Goal: Find specific page/section: Find specific page/section

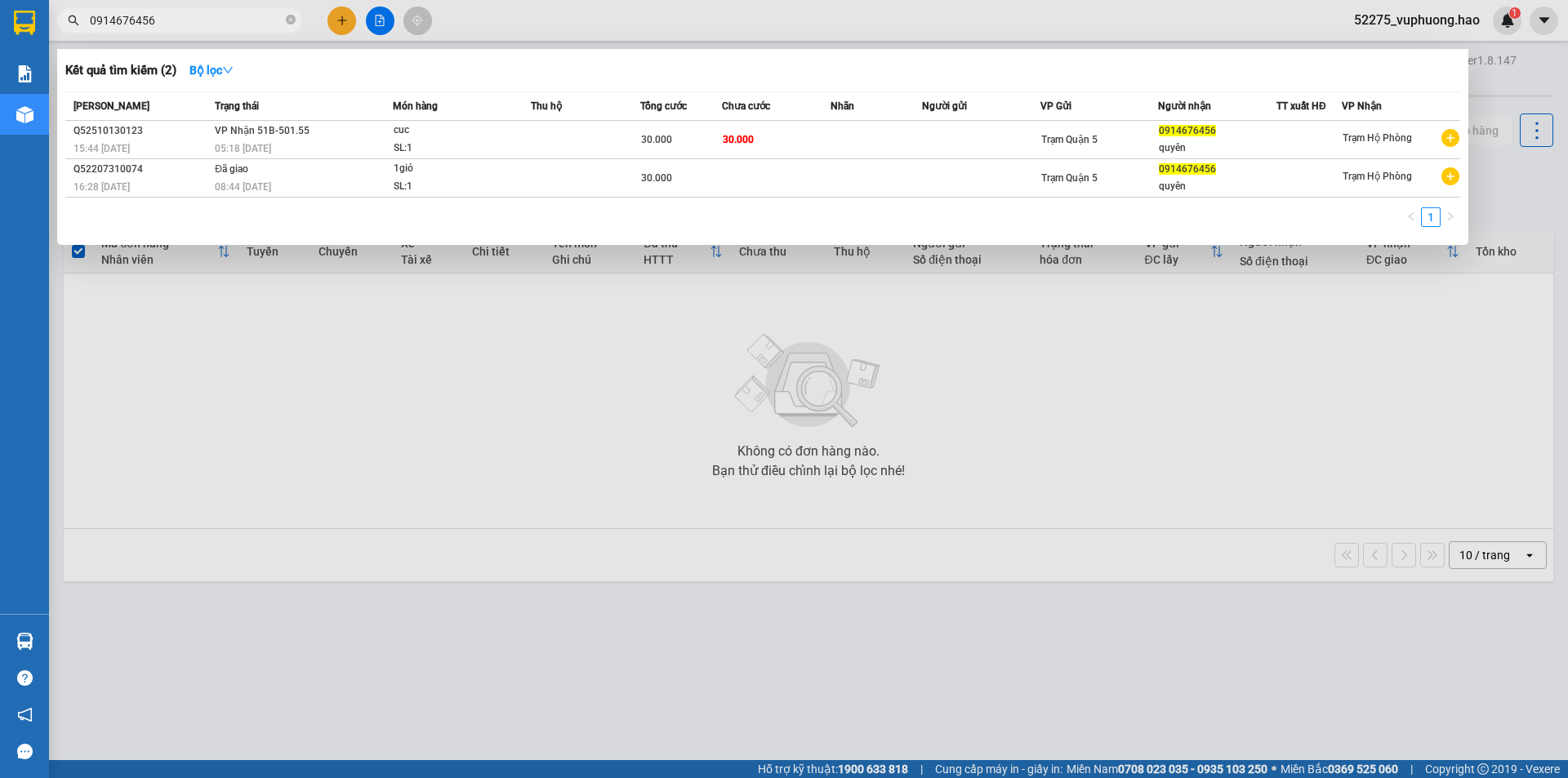
click at [296, 21] on span "0914676456" at bounding box center [179, 20] width 245 height 25
click at [292, 21] on icon "close-circle" at bounding box center [290, 19] width 10 height 10
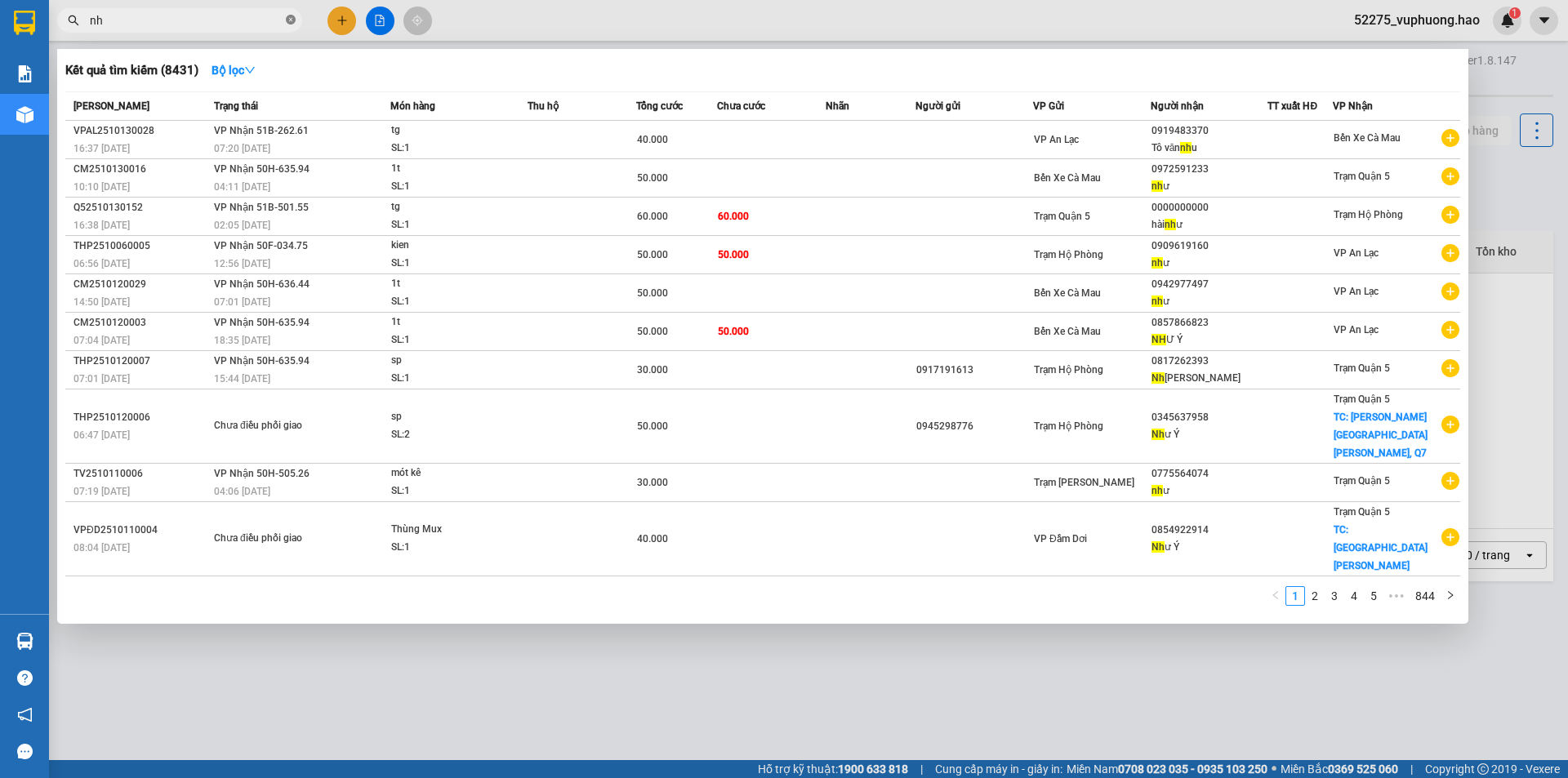
type input "n"
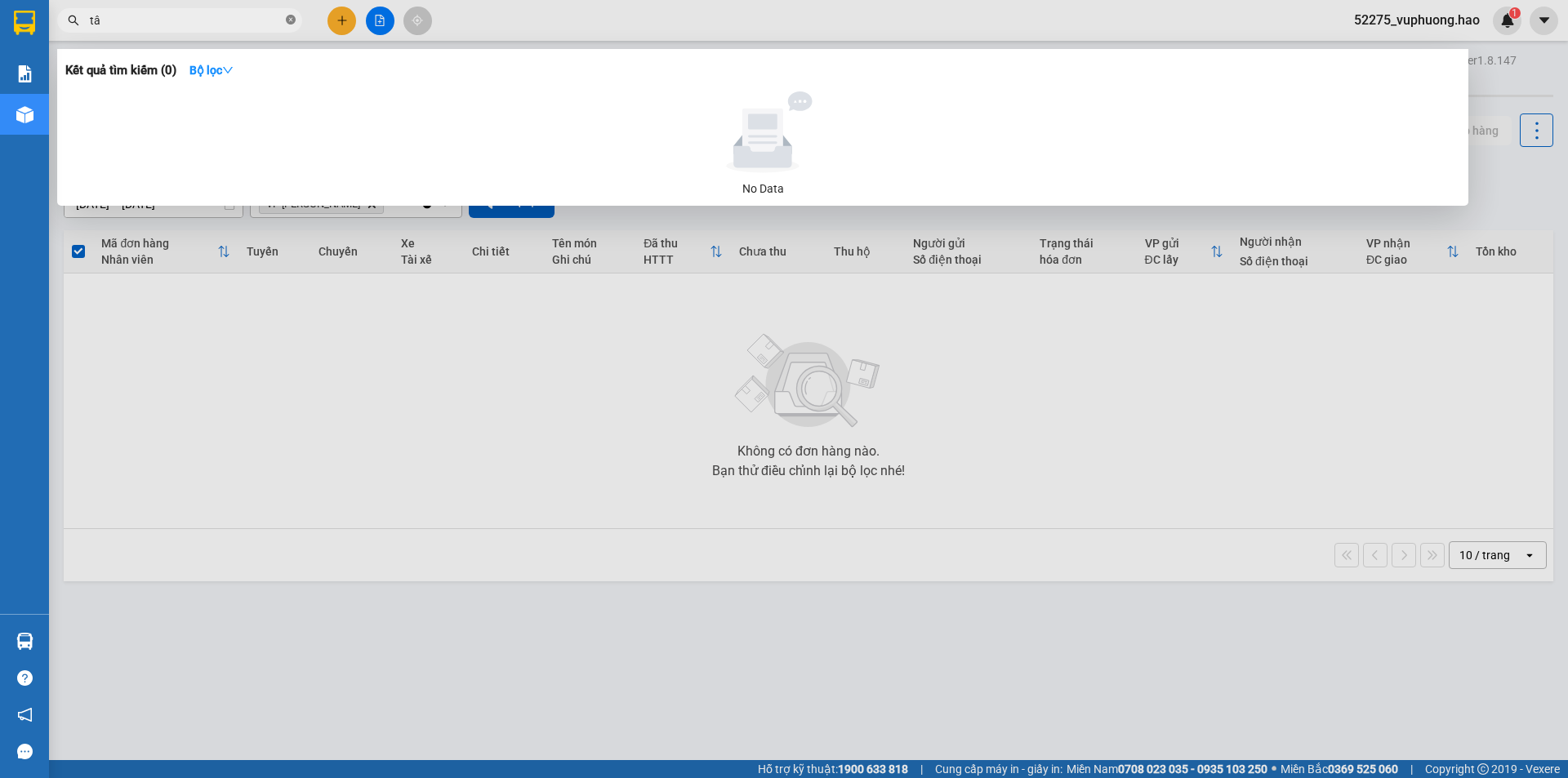
type input "t"
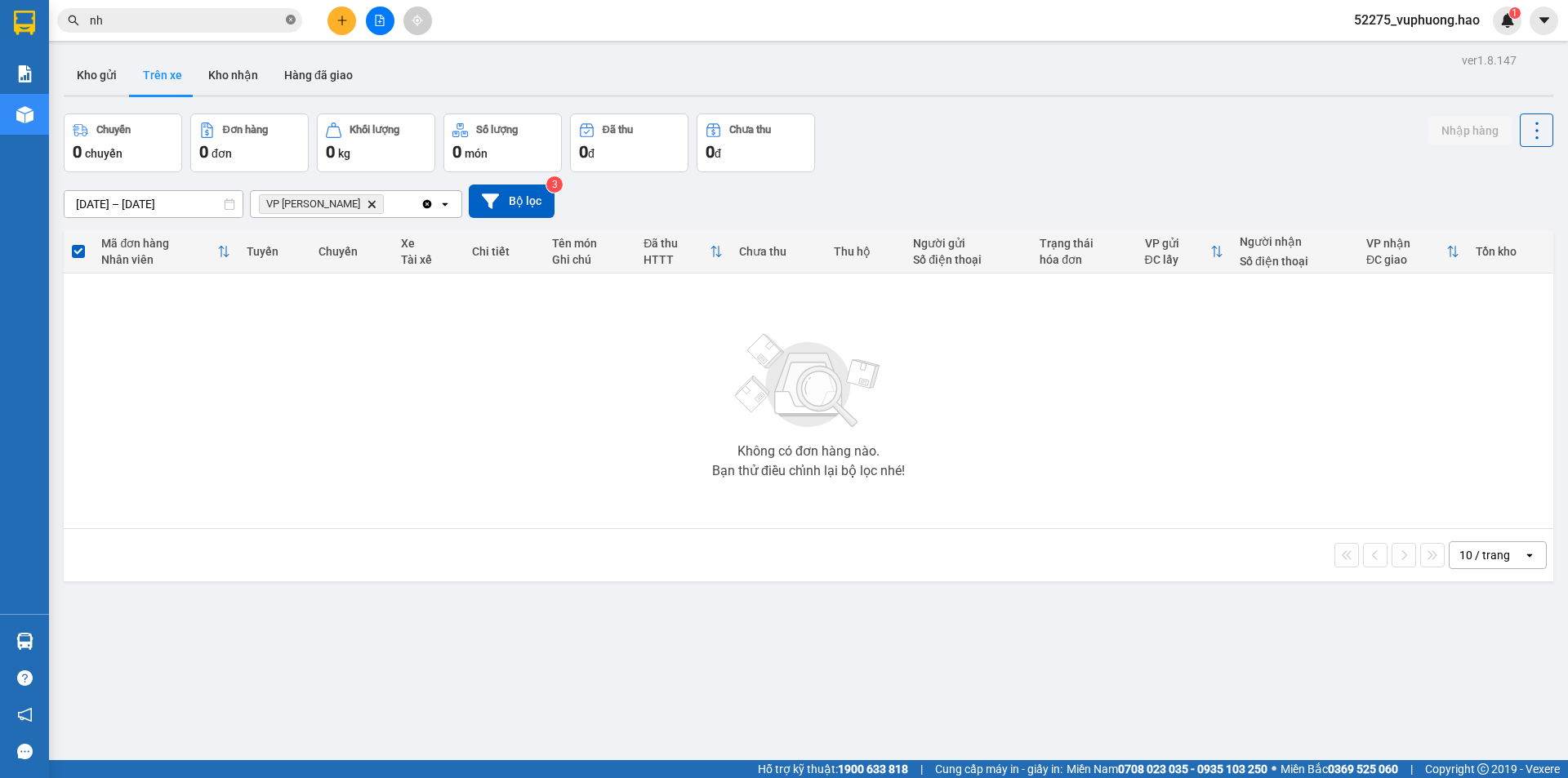
type input "nhu"
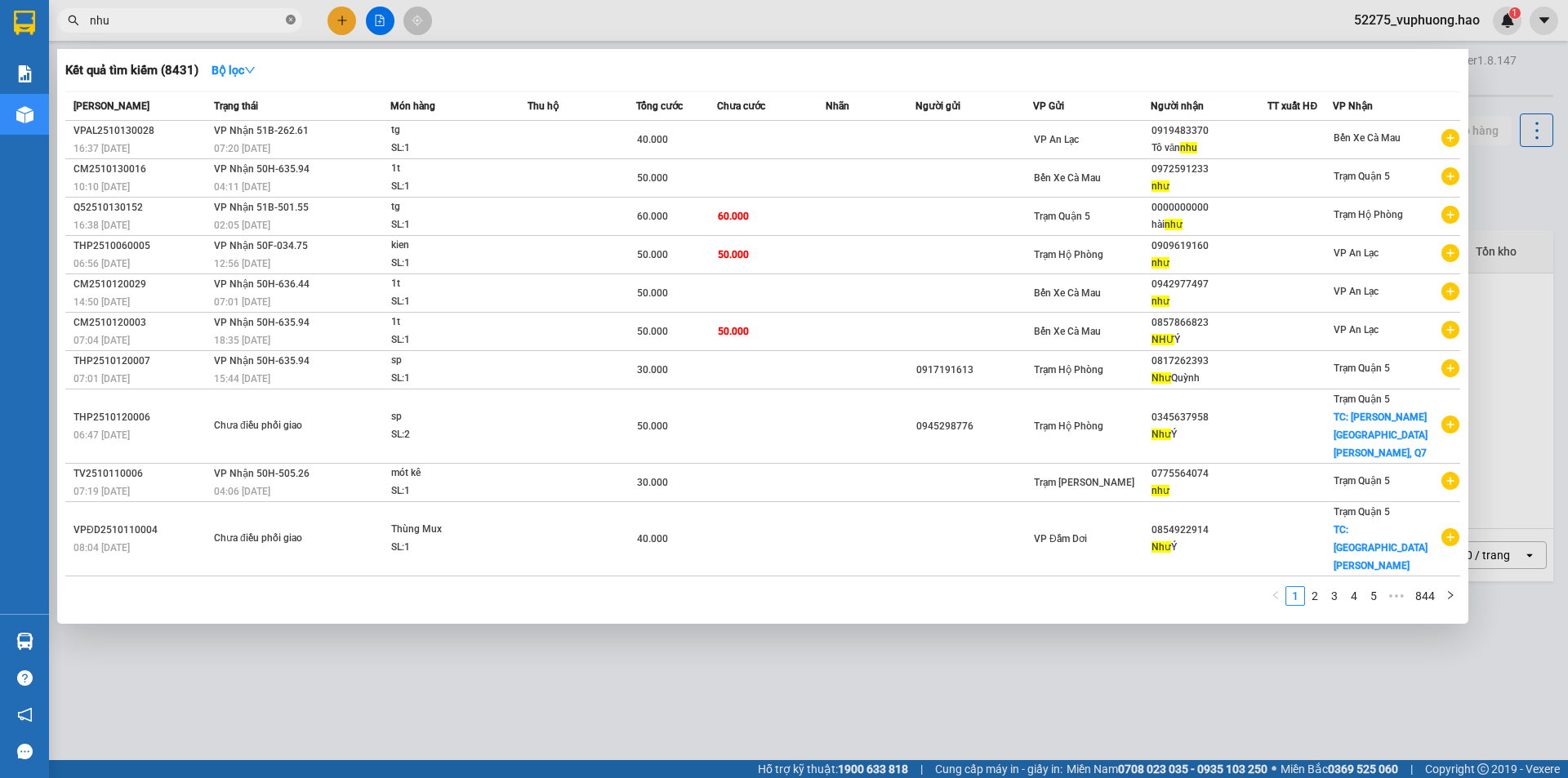
click at [287, 27] on span at bounding box center [290, 20] width 10 height 16
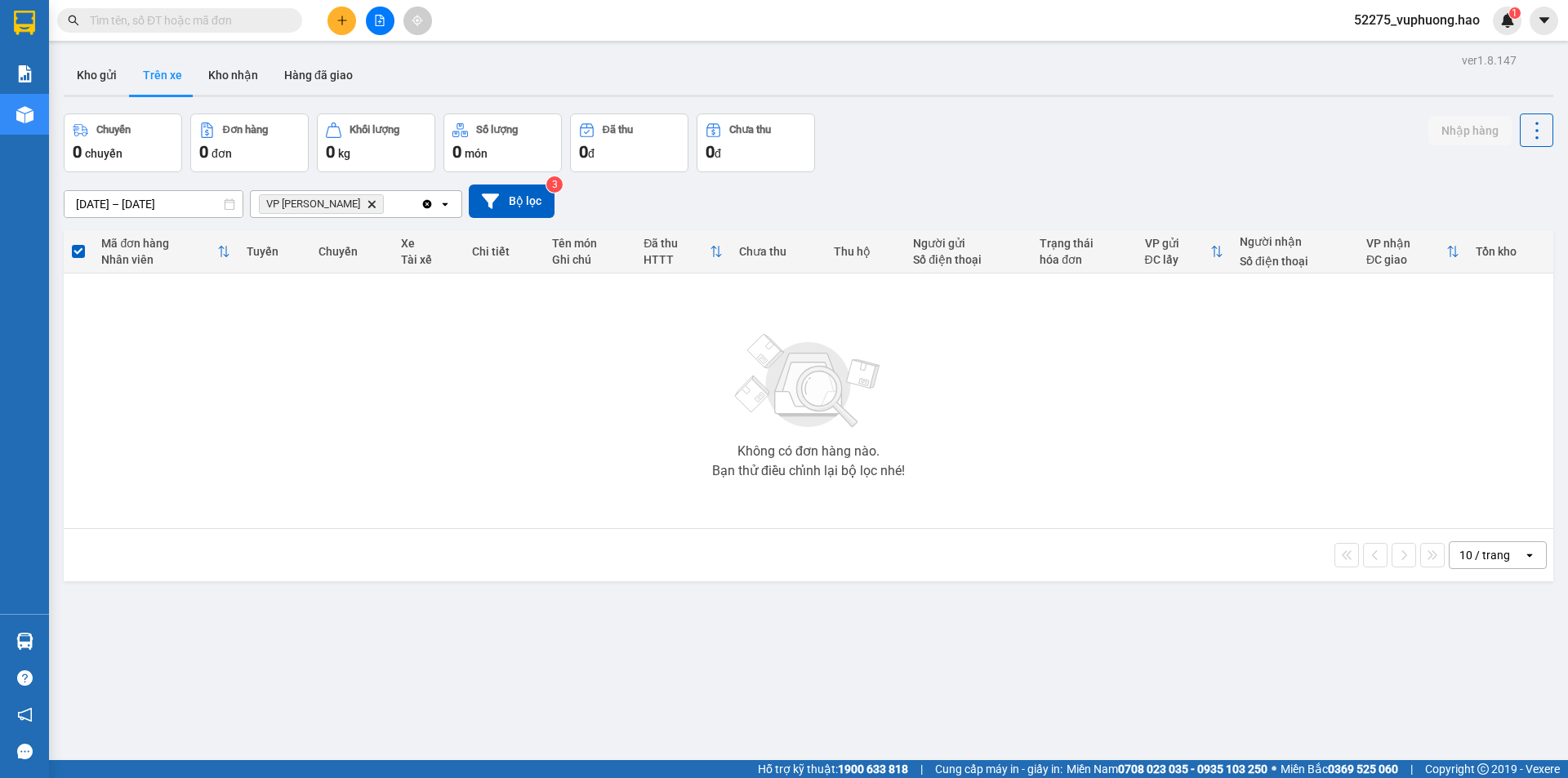
click at [298, 206] on span "VP [PERSON_NAME]" at bounding box center [313, 204] width 94 height 13
click at [366, 207] on icon "Delete" at bounding box center [371, 204] width 10 height 10
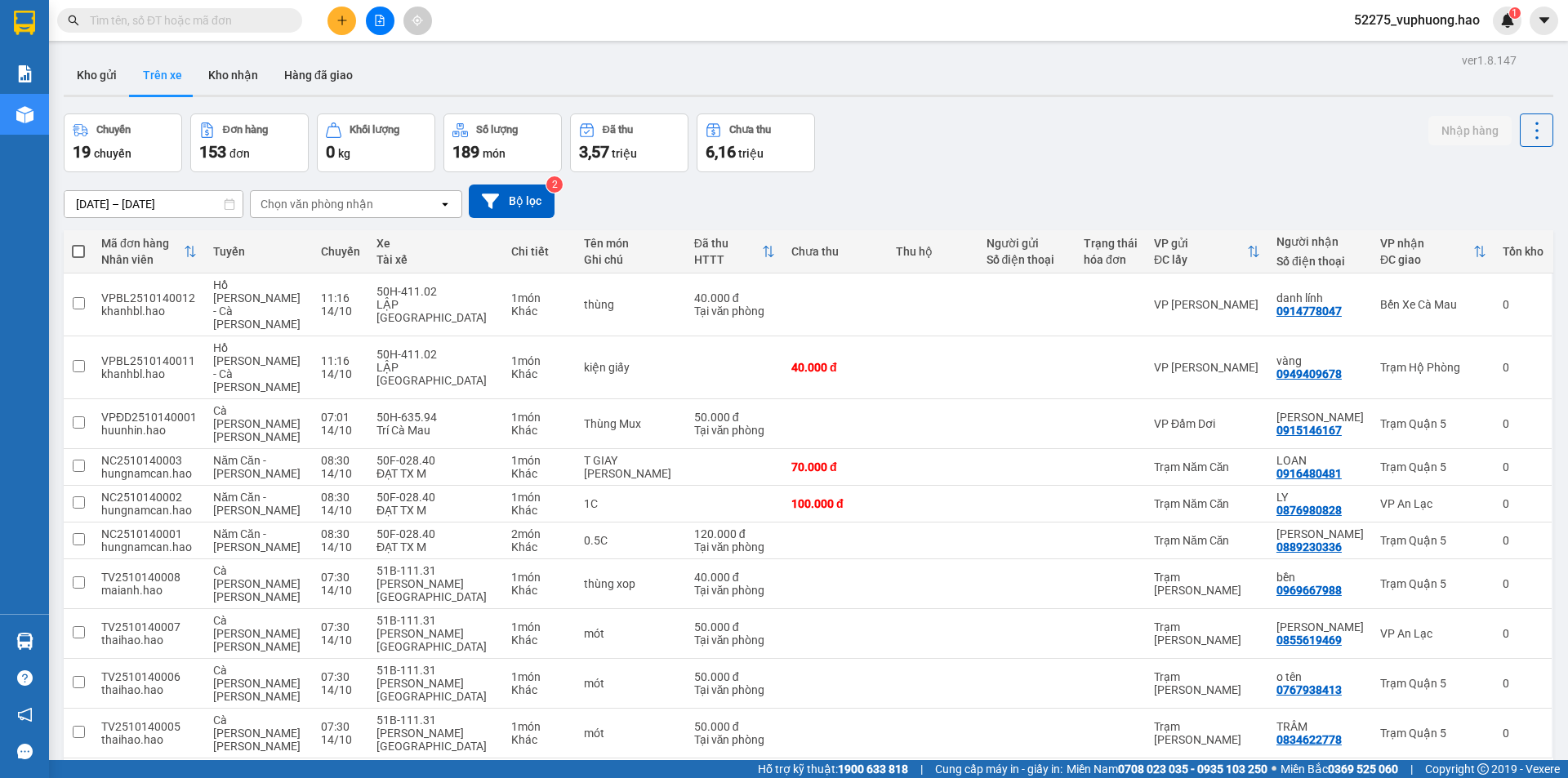
click at [445, 202] on icon "open" at bounding box center [445, 204] width 13 height 13
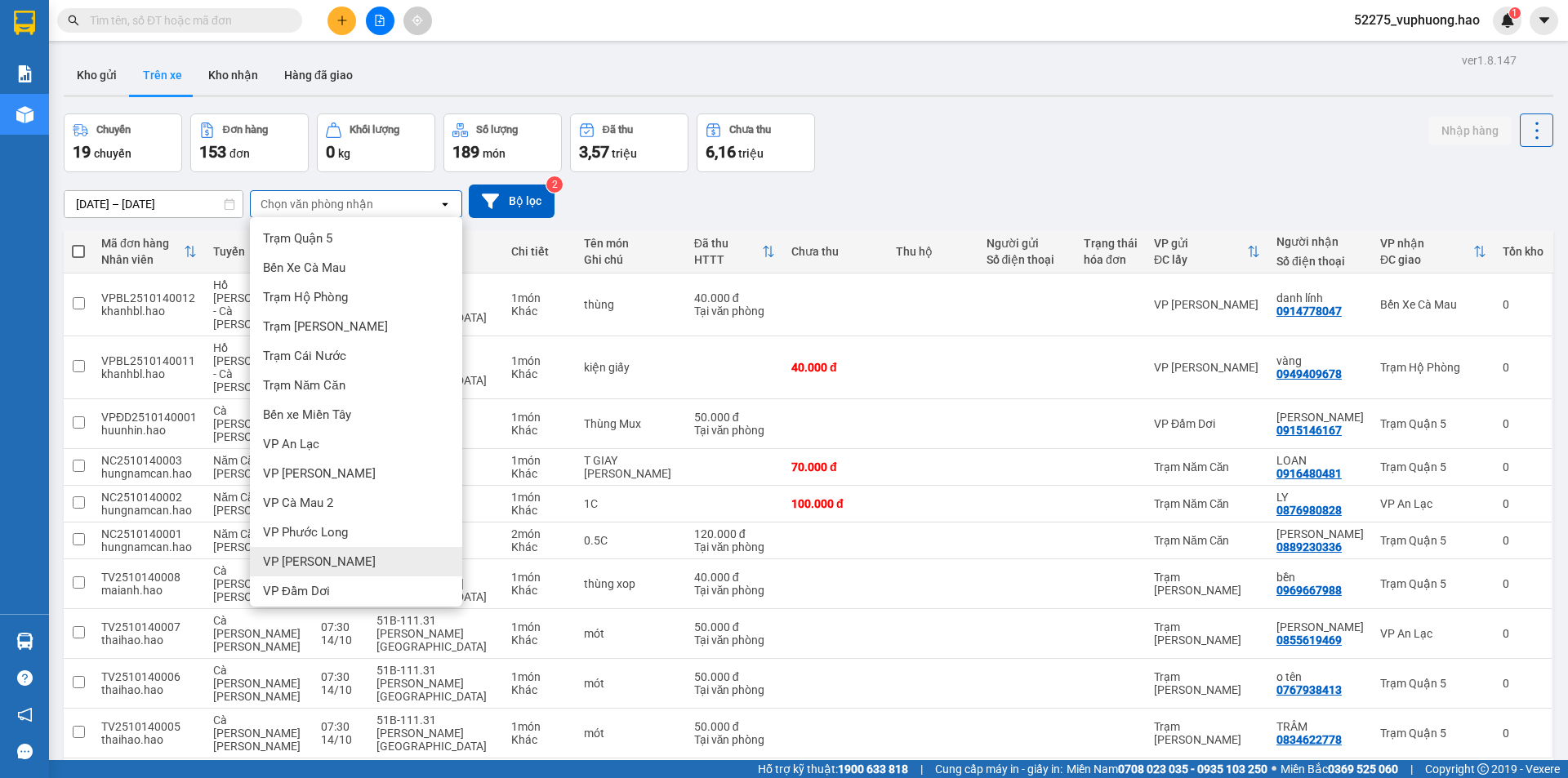
click at [318, 550] on div "VP [PERSON_NAME]" at bounding box center [355, 561] width 212 height 29
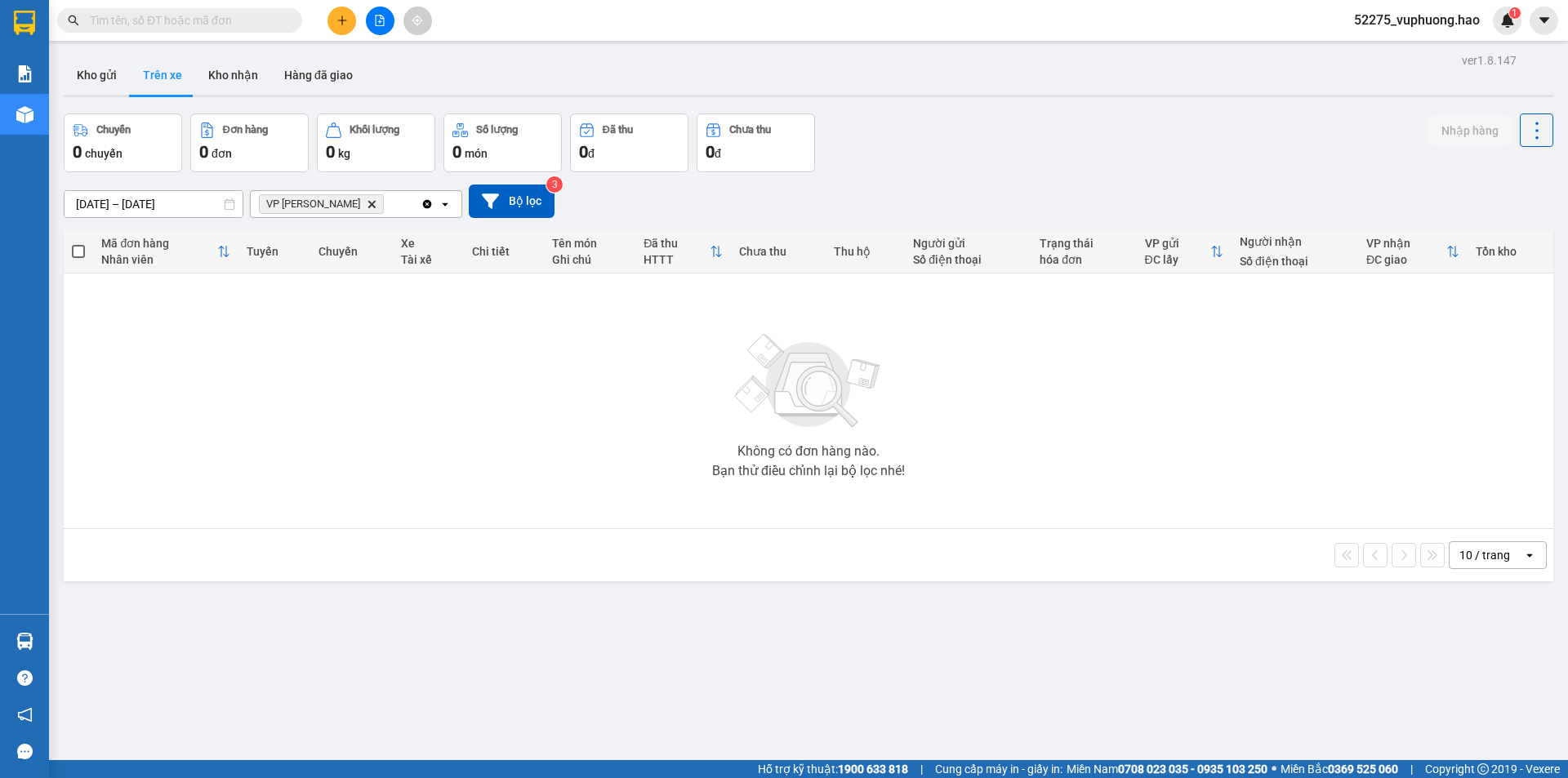
click at [174, 77] on button "Trên xe" at bounding box center [162, 74] width 65 height 39
click at [109, 77] on button "Kho gửi" at bounding box center [96, 74] width 66 height 39
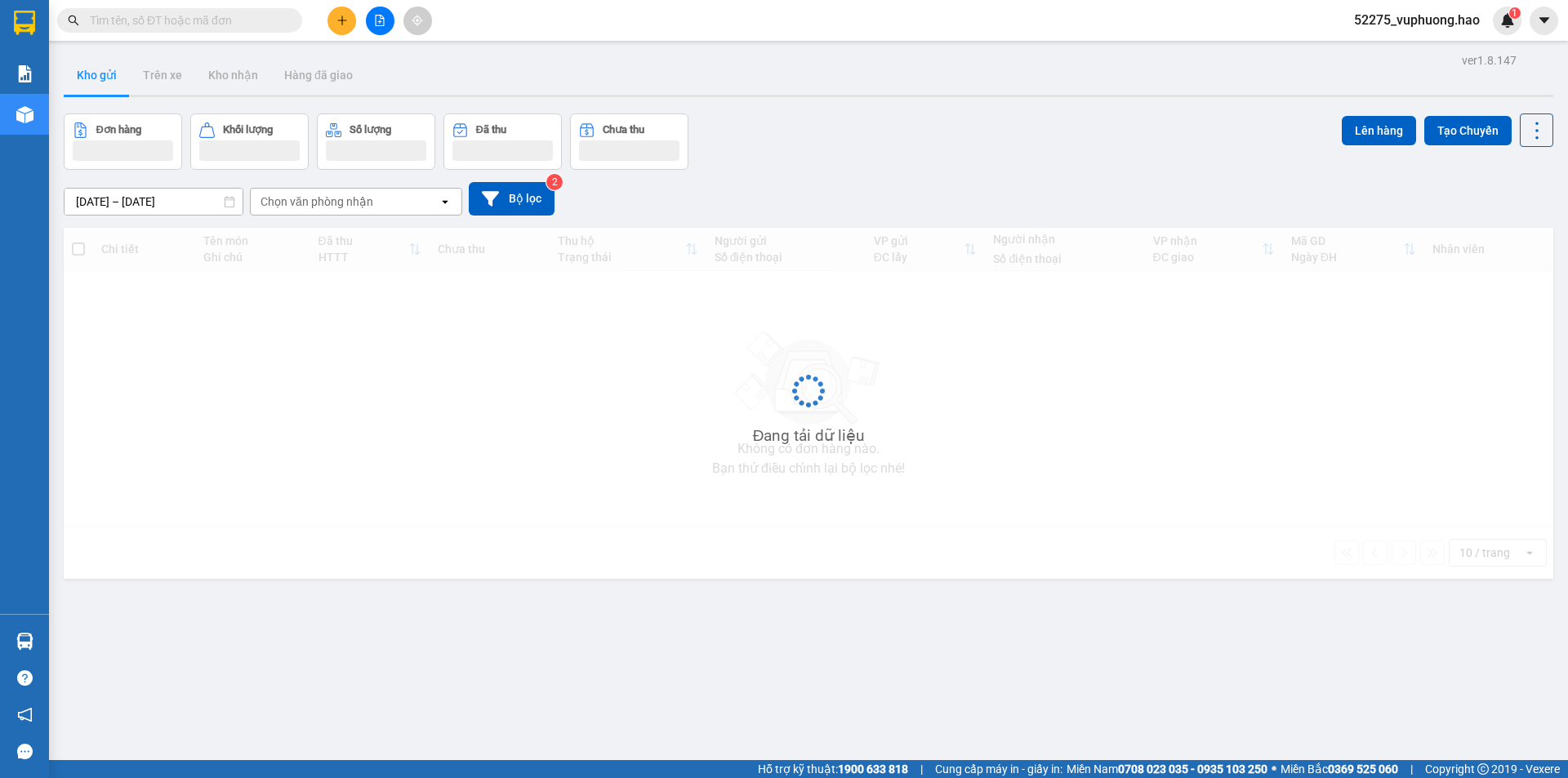
click at [109, 77] on button "Kho gửi" at bounding box center [96, 74] width 66 height 39
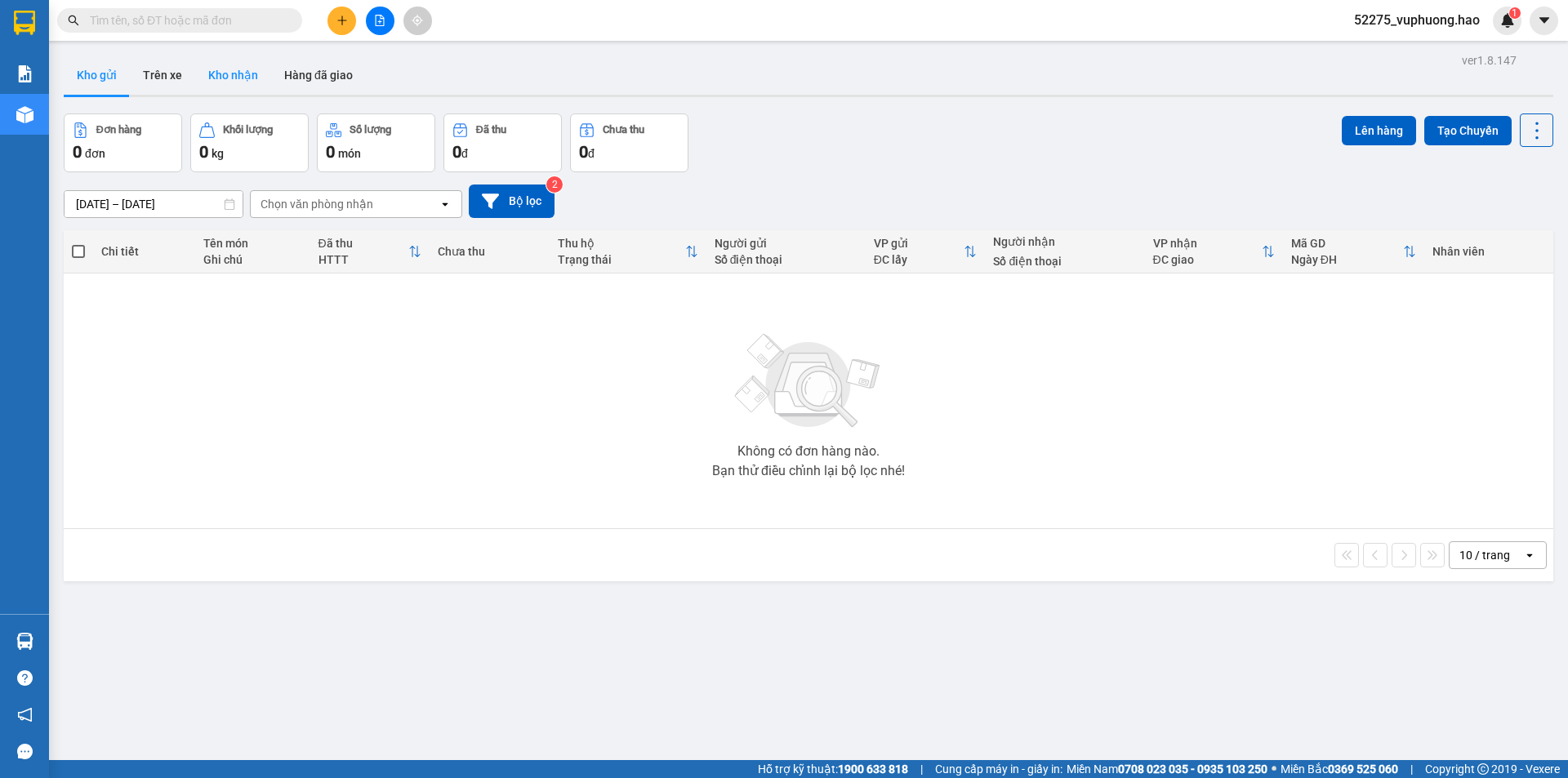
click at [240, 72] on button "Kho nhận" at bounding box center [233, 74] width 76 height 39
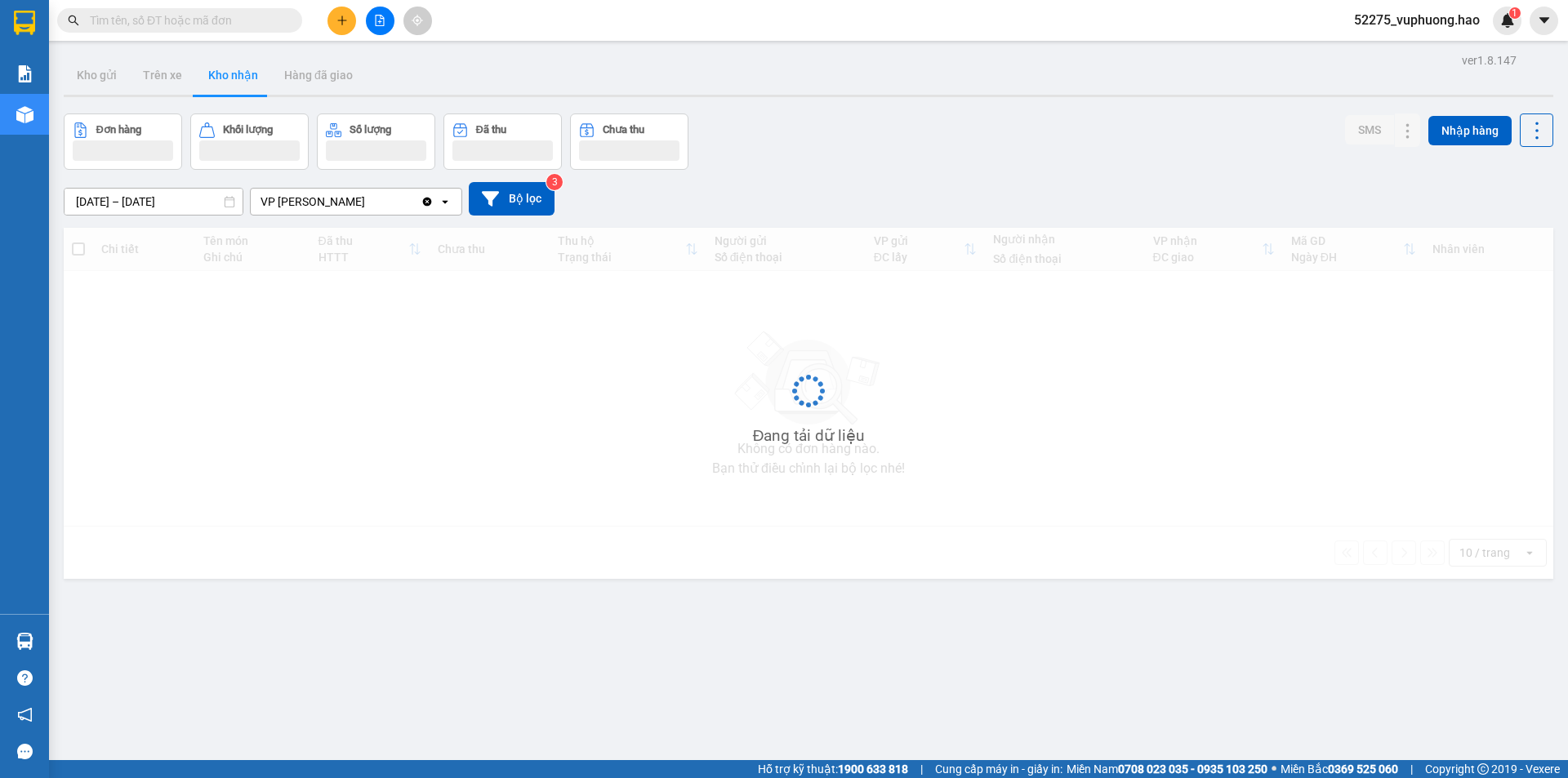
click at [240, 72] on button "Kho nhận" at bounding box center [233, 74] width 76 height 39
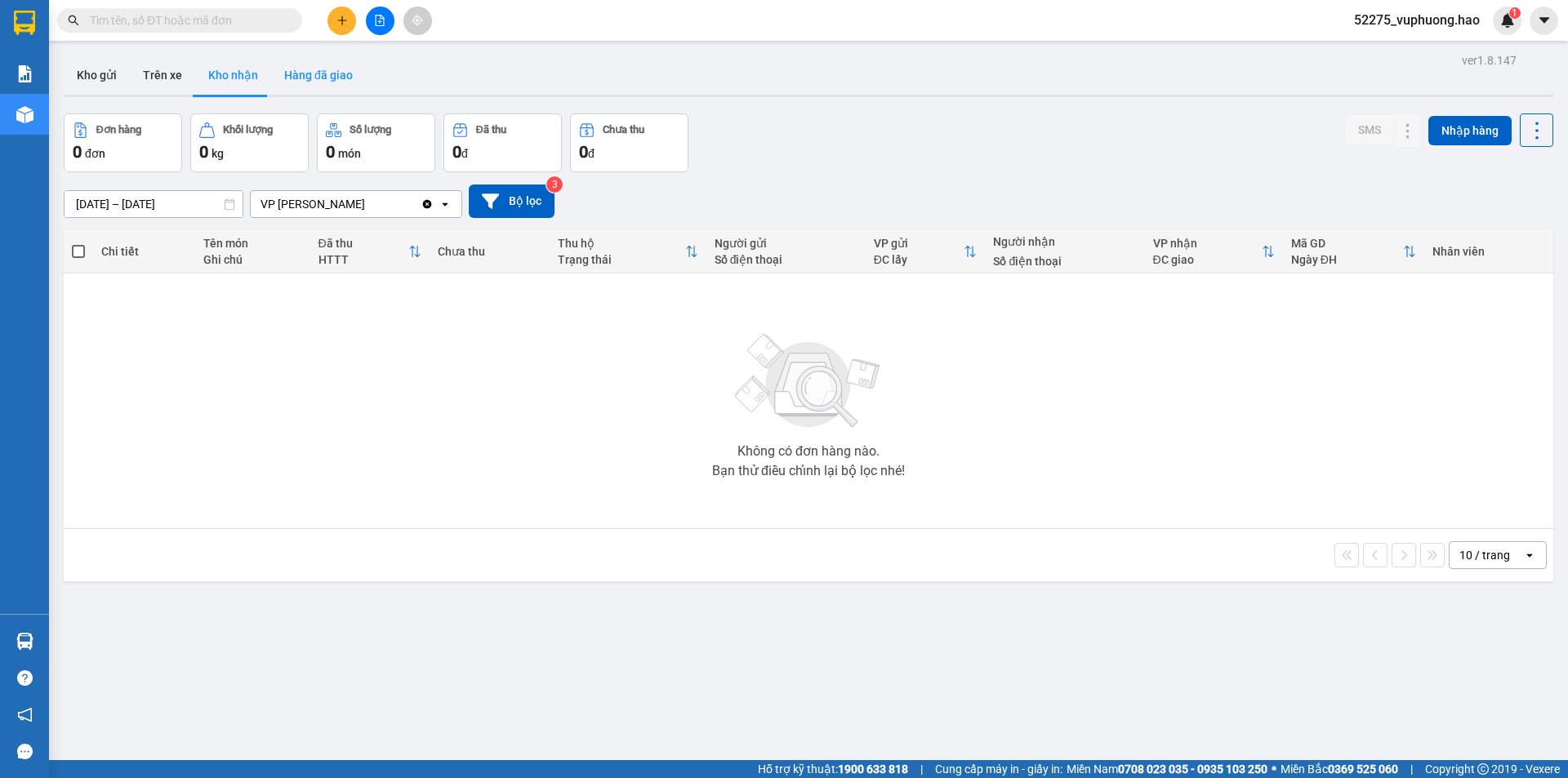
click at [285, 77] on button "Hàng đã giao" at bounding box center [318, 74] width 95 height 39
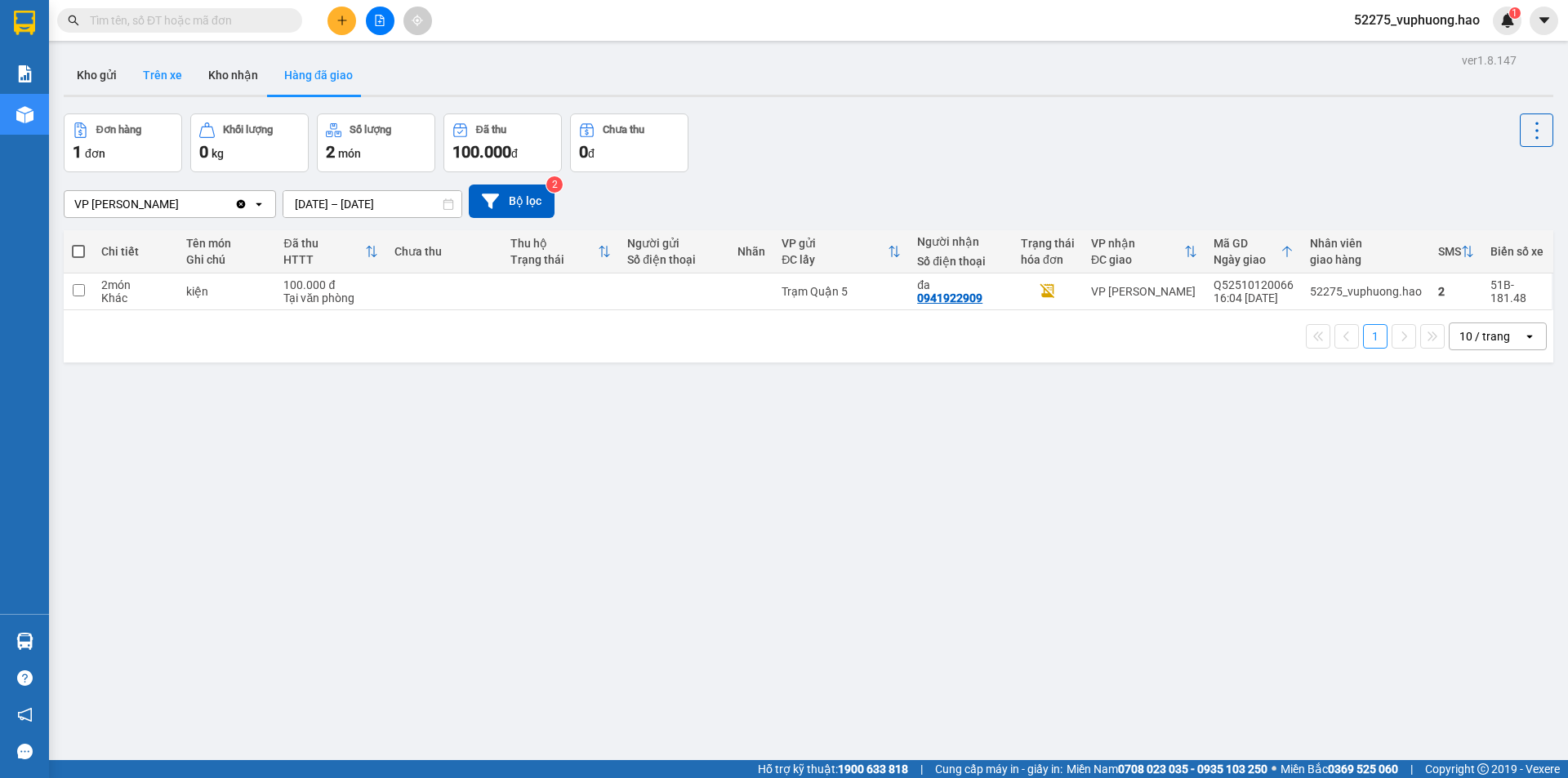
click at [168, 77] on button "Trên xe" at bounding box center [162, 74] width 65 height 39
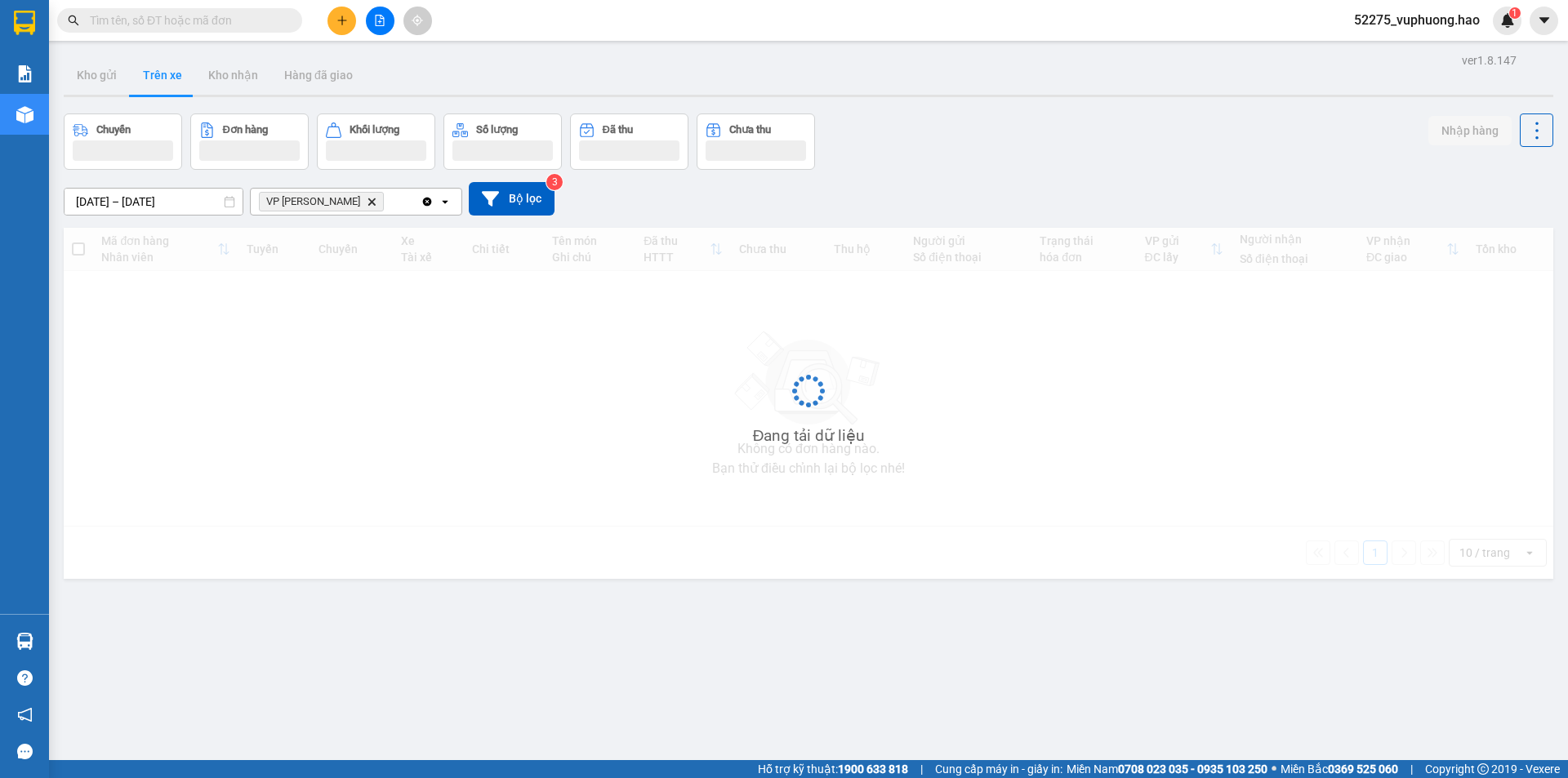
click at [168, 77] on button "Trên xe" at bounding box center [162, 74] width 65 height 39
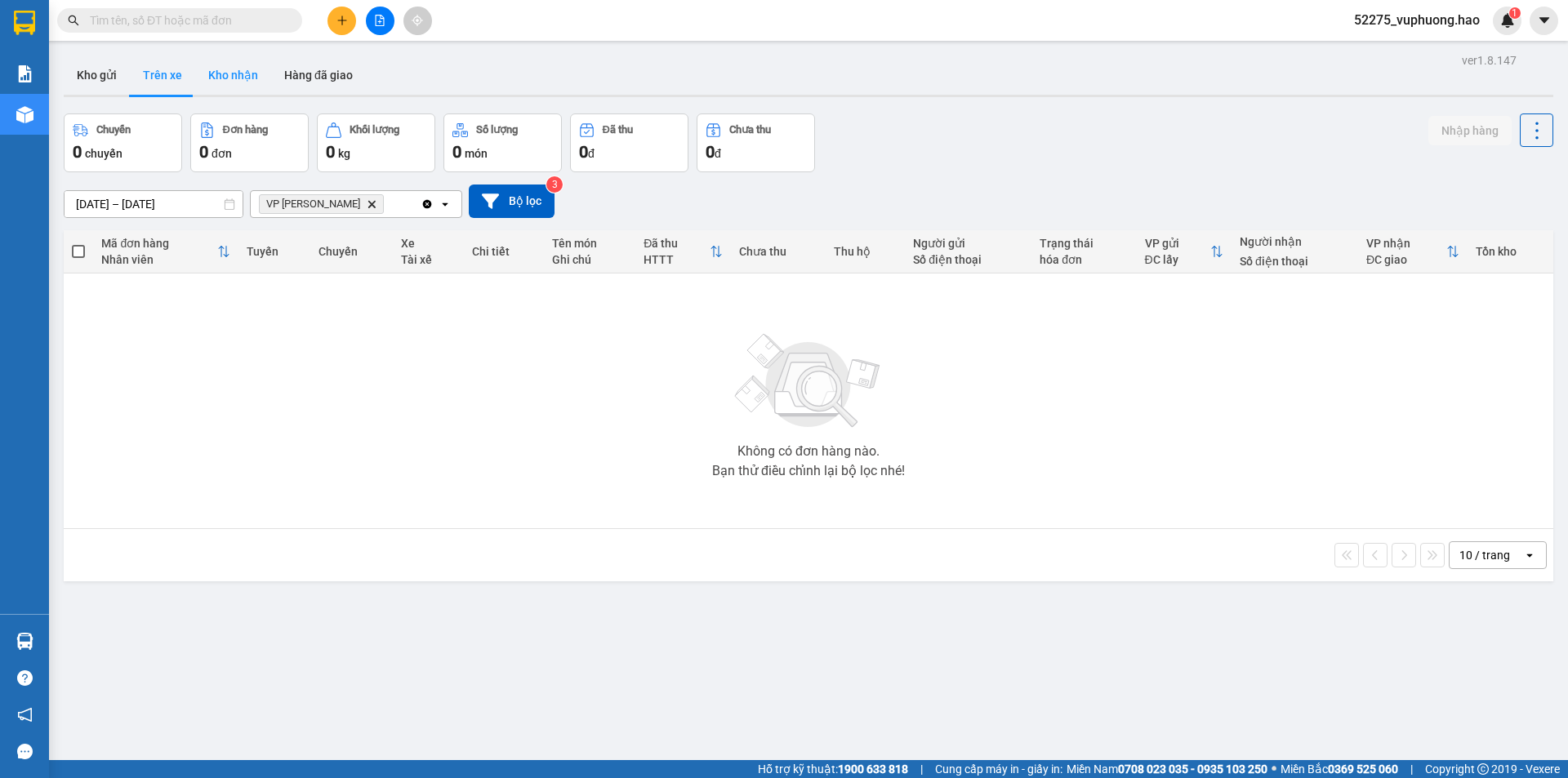
click at [233, 74] on button "Kho nhận" at bounding box center [233, 74] width 76 height 39
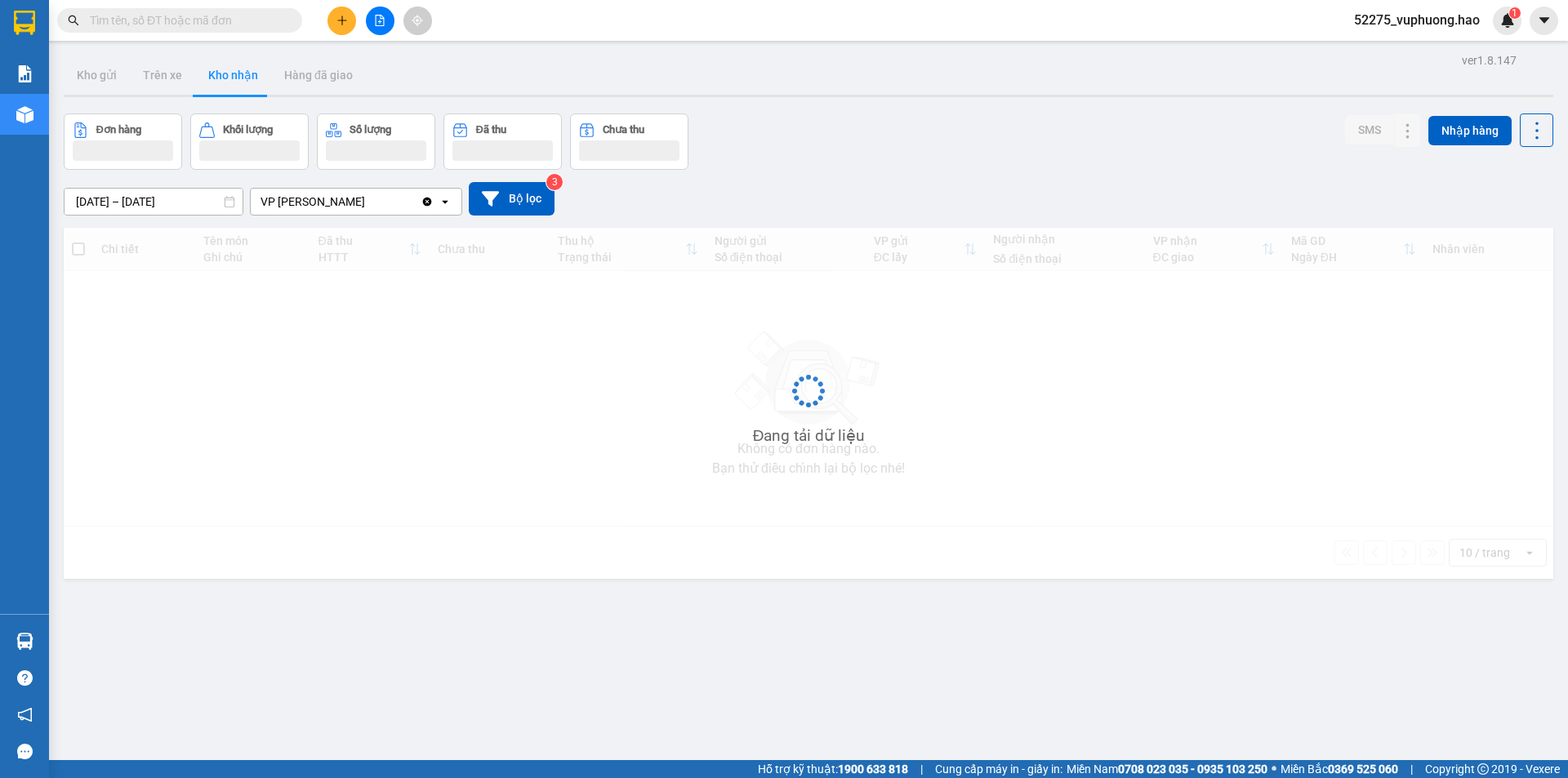
click at [233, 74] on button "Kho nhận" at bounding box center [233, 74] width 76 height 39
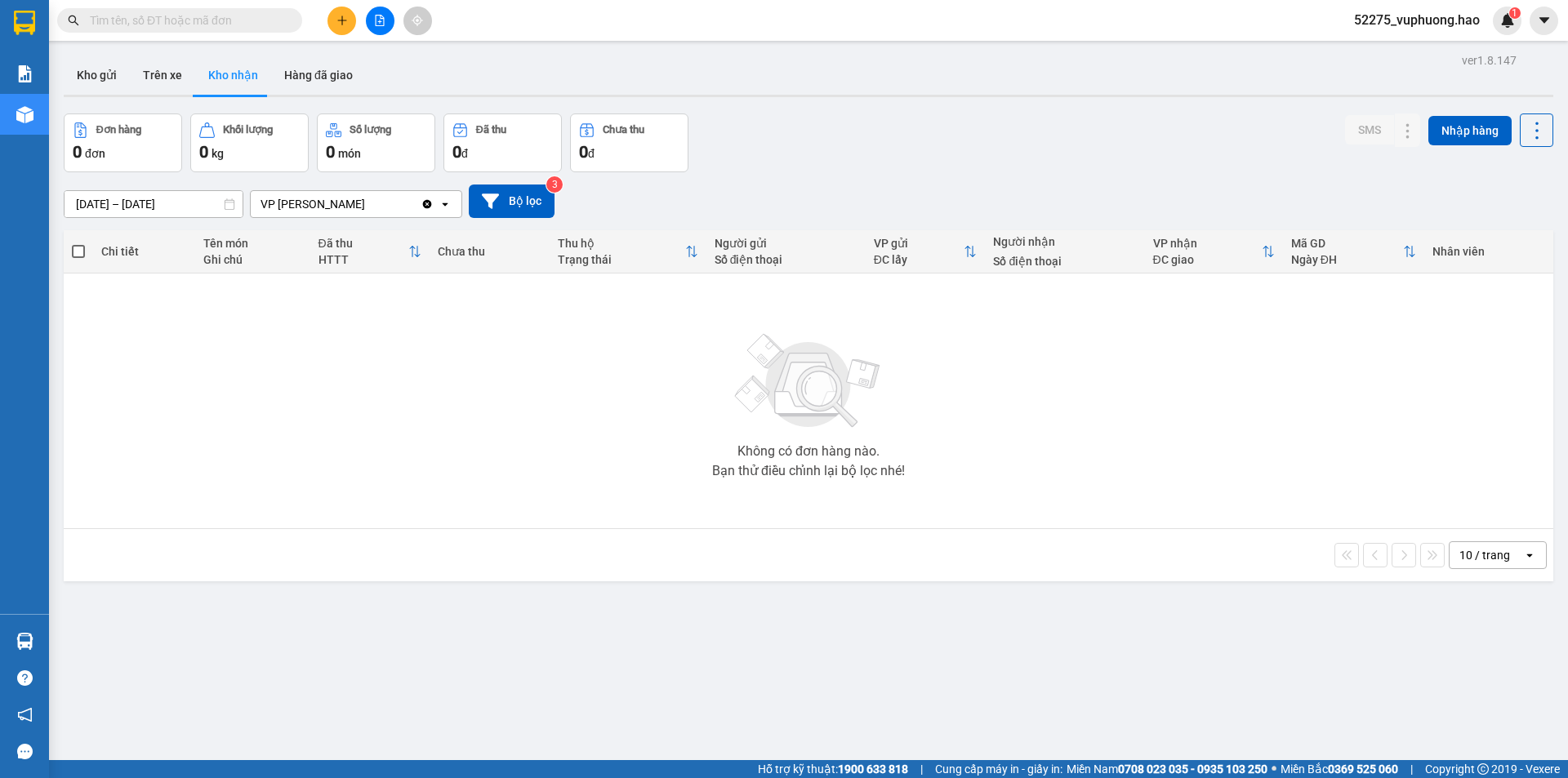
click at [430, 206] on icon "Clear value" at bounding box center [428, 204] width 9 height 9
click at [220, 17] on input "text" at bounding box center [186, 20] width 193 height 18
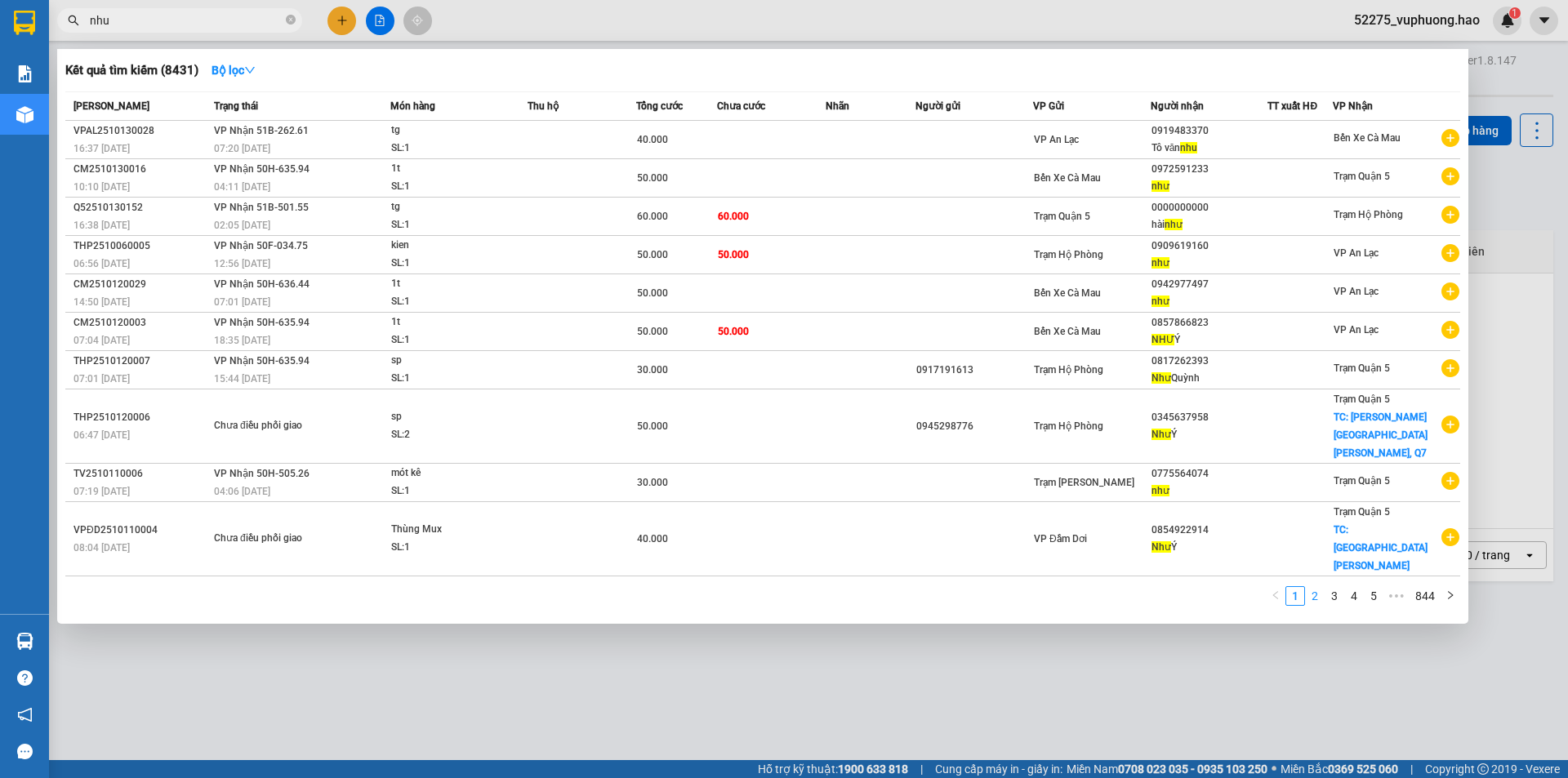
type input "nhu"
click at [1338, 587] on link "3" at bounding box center [1335, 596] width 18 height 18
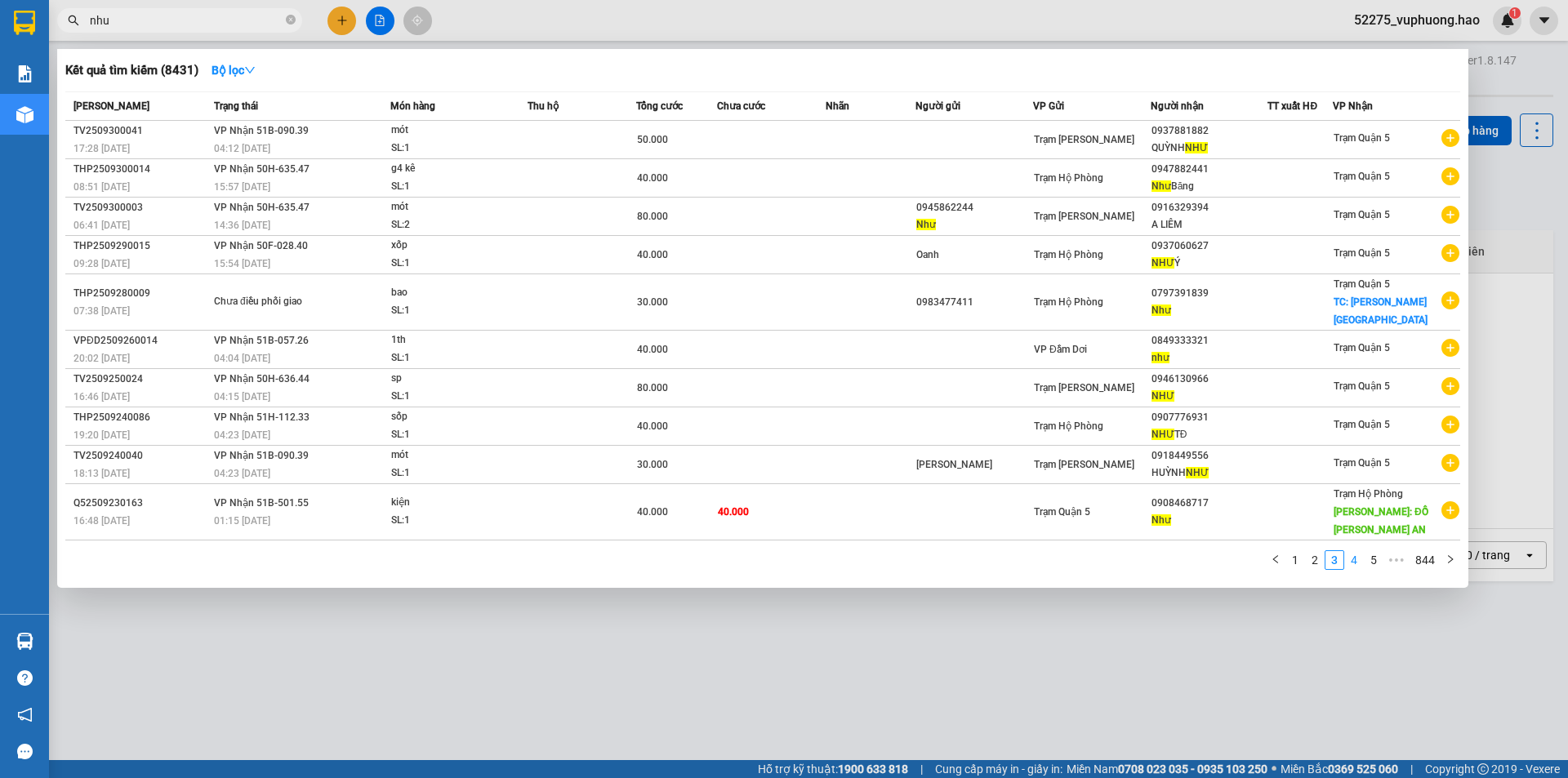
click at [1355, 562] on link "4" at bounding box center [1354, 560] width 18 height 18
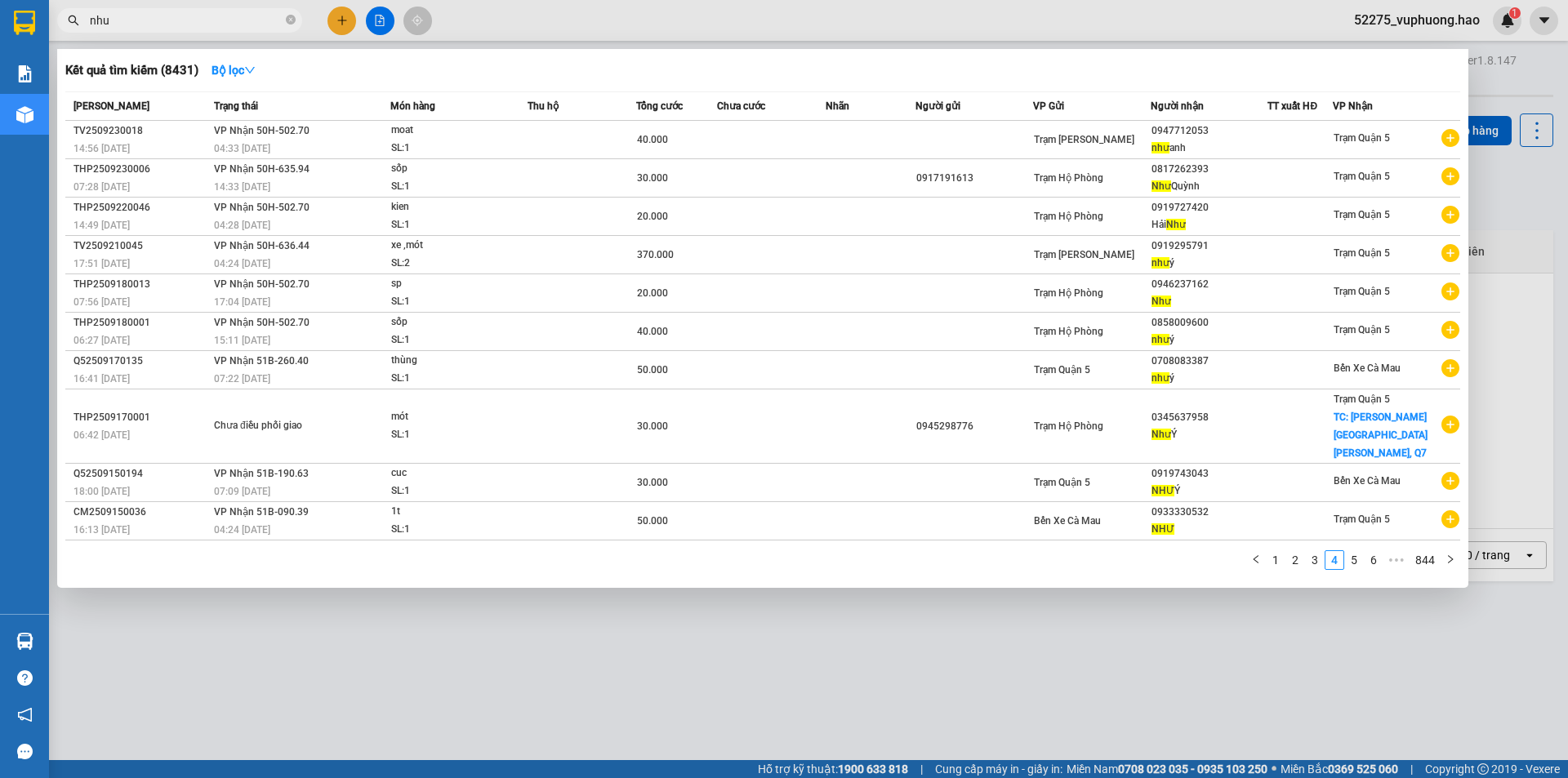
click at [1368, 560] on div "1 2 3 4 5 6 ••• 844" at bounding box center [762, 564] width 1394 height 29
click at [1358, 550] on link "5" at bounding box center [1354, 560] width 18 height 18
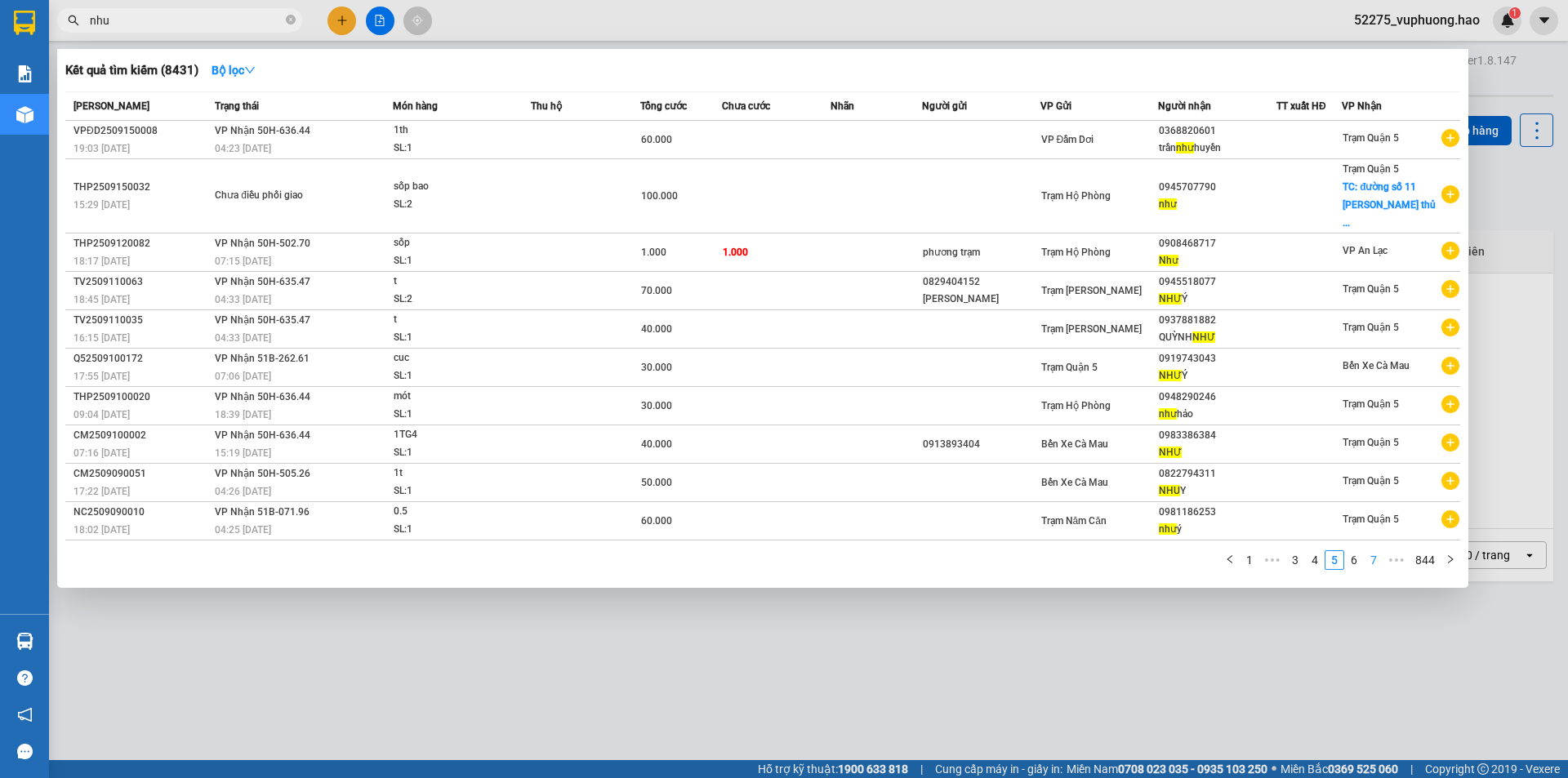
click at [1373, 550] on link "7" at bounding box center [1373, 560] width 18 height 18
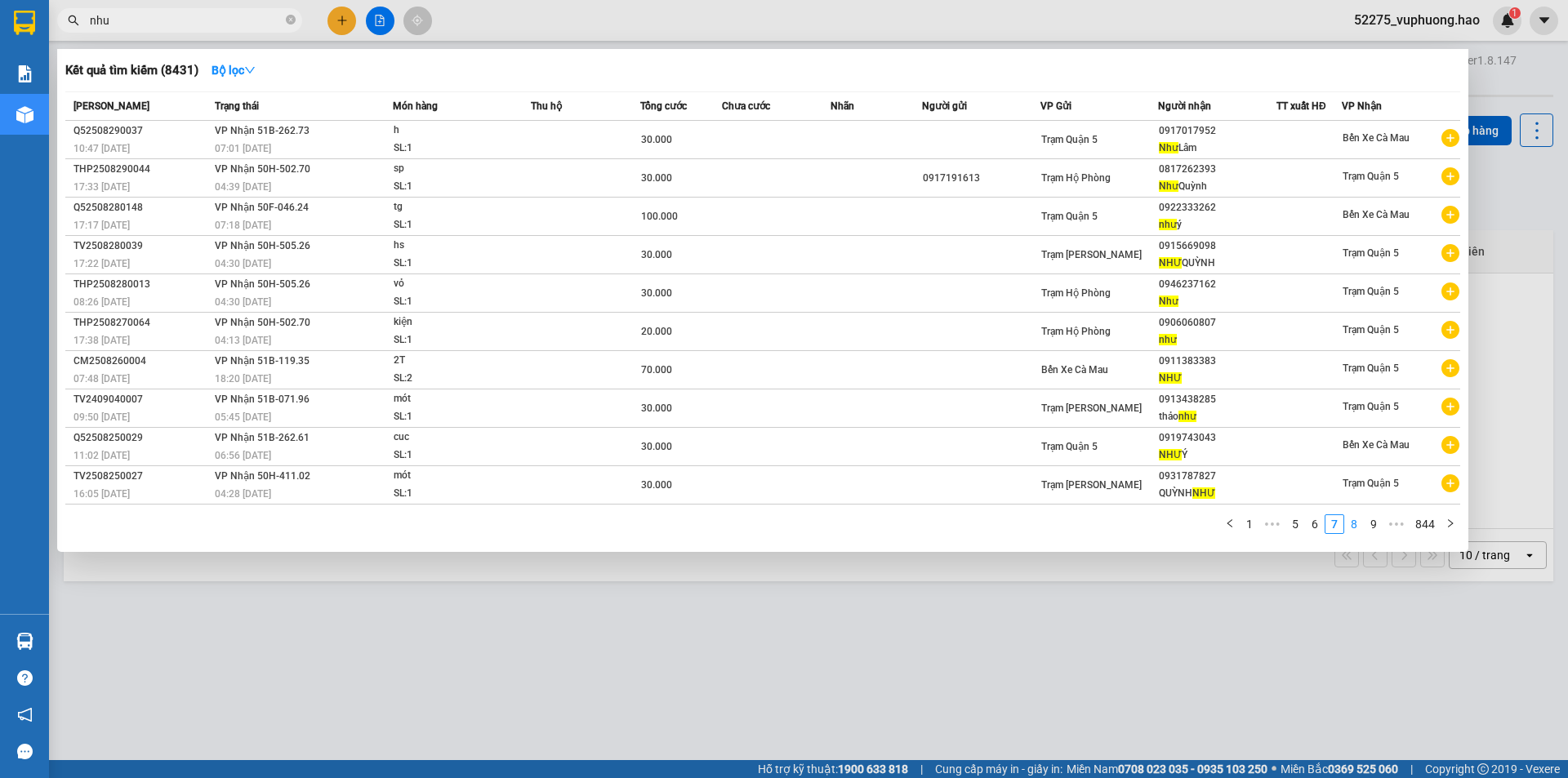
click at [1359, 528] on link "8" at bounding box center [1354, 524] width 18 height 18
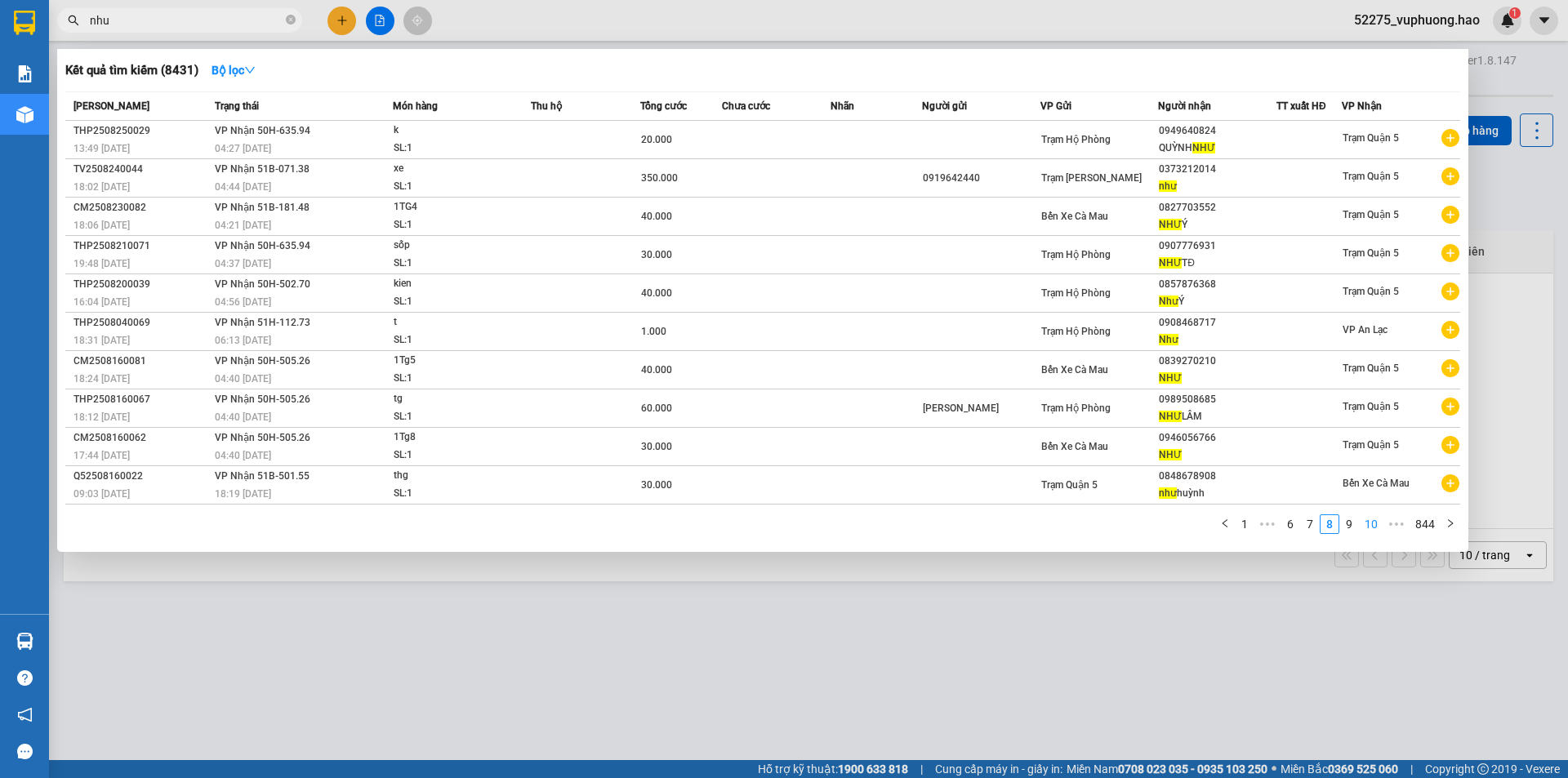
click at [1368, 522] on link "10" at bounding box center [1371, 524] width 23 height 18
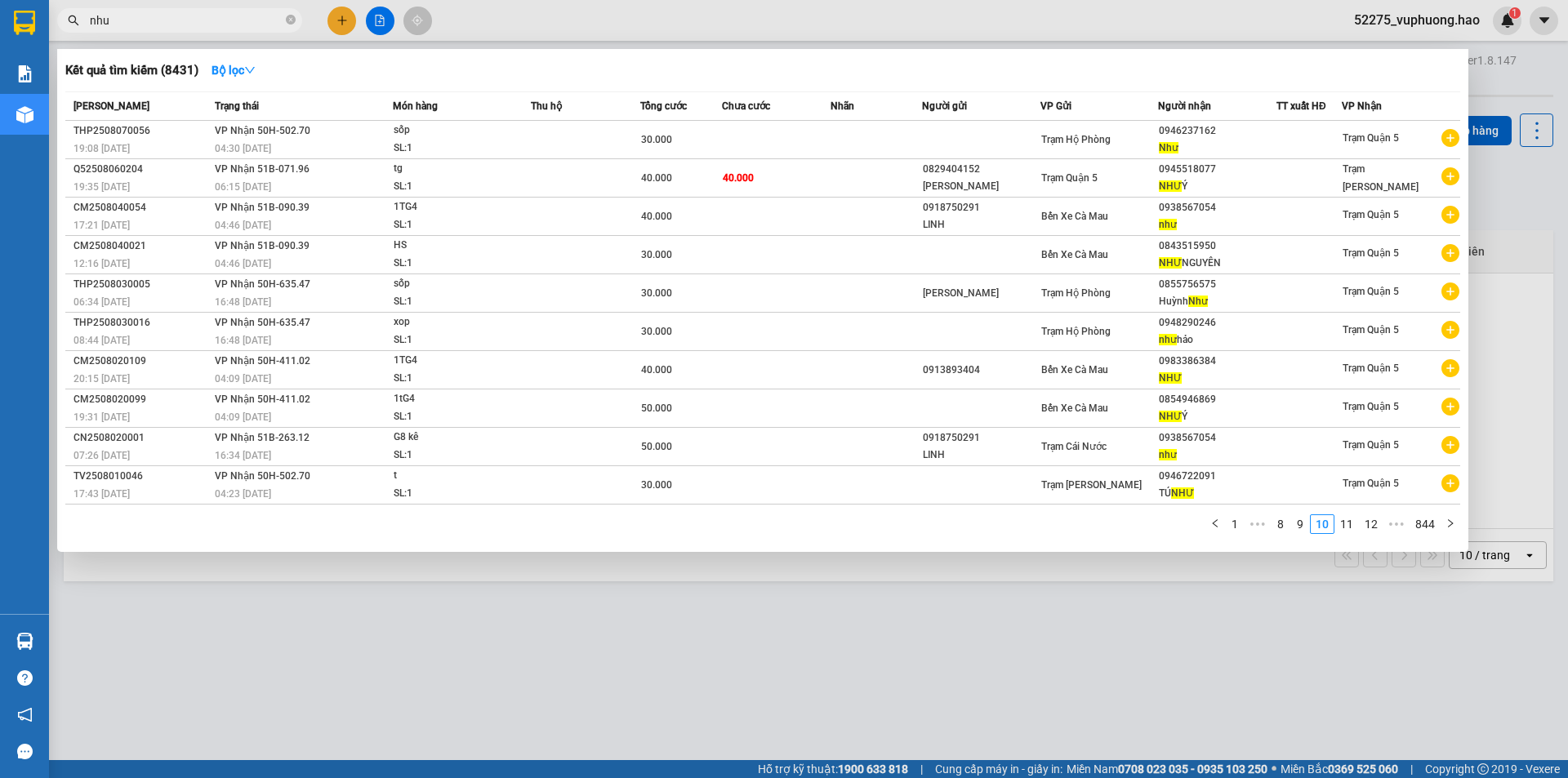
click at [297, 22] on span "nhu" at bounding box center [179, 20] width 245 height 25
click at [287, 22] on icon "close-circle" at bounding box center [290, 19] width 10 height 10
type input "tâm như"
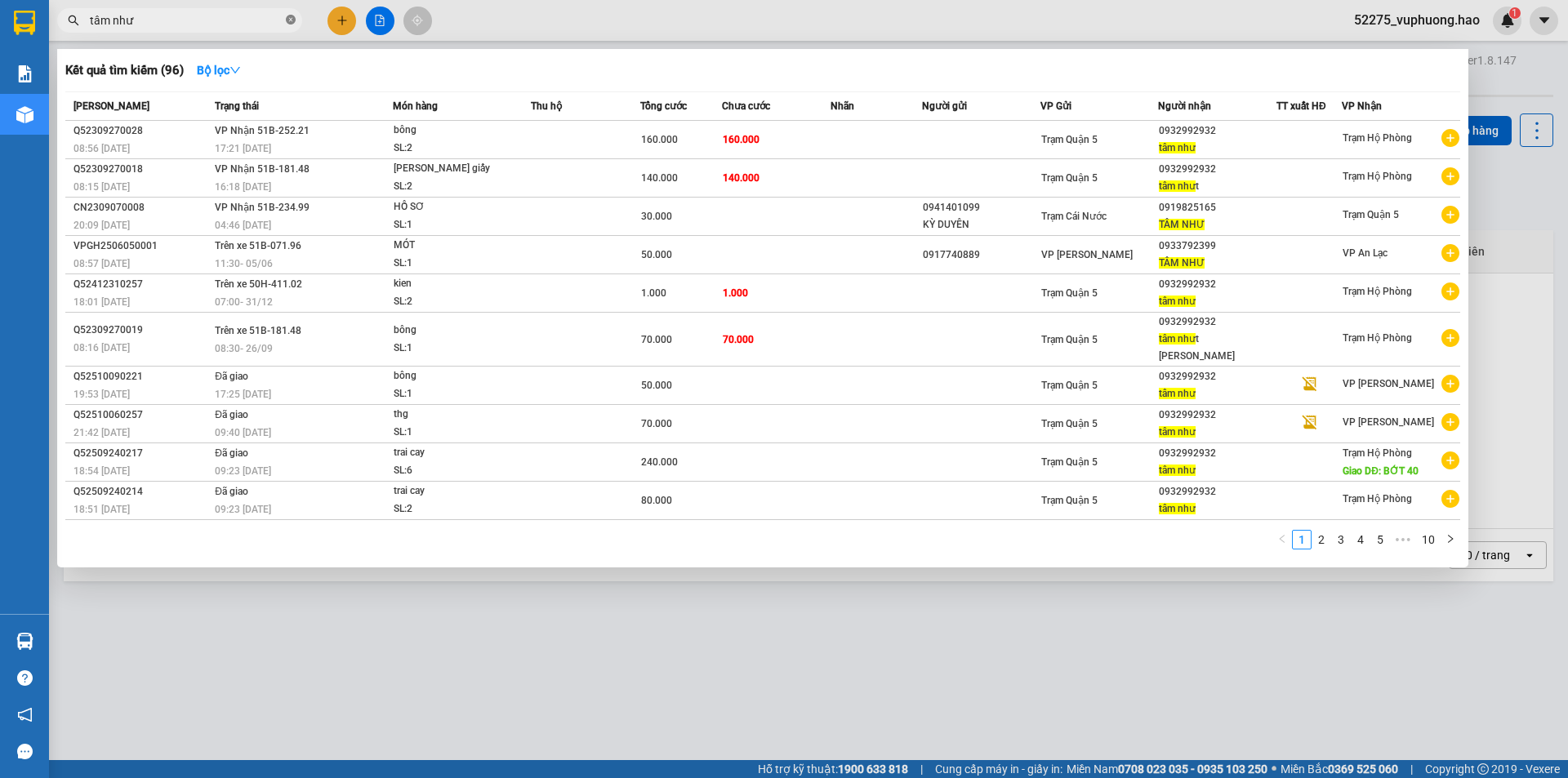
click at [291, 22] on icon "close-circle" at bounding box center [290, 19] width 10 height 10
